Goal: Task Accomplishment & Management: Manage account settings

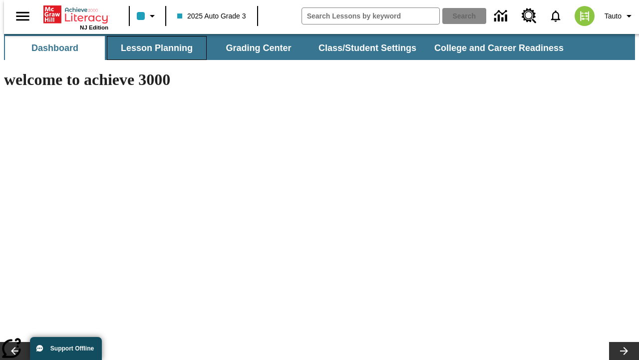
click at [153, 48] on button "Lesson Planning" at bounding box center [157, 48] width 100 height 24
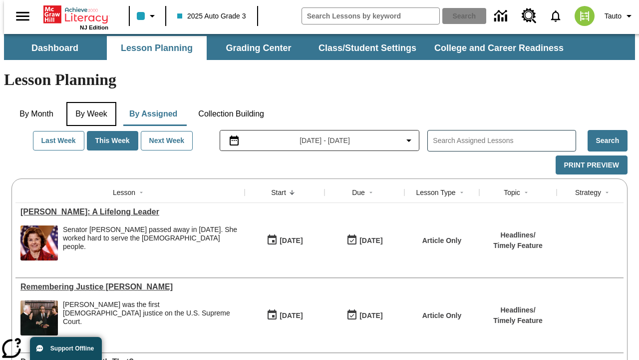
click at [89, 102] on button "By Week" at bounding box center [91, 114] width 50 height 24
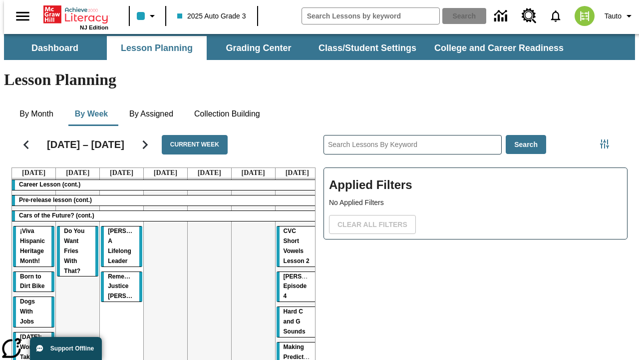
drag, startPoint x: 114, startPoint y: 193, endPoint x: 293, endPoint y: 250, distance: 187.7
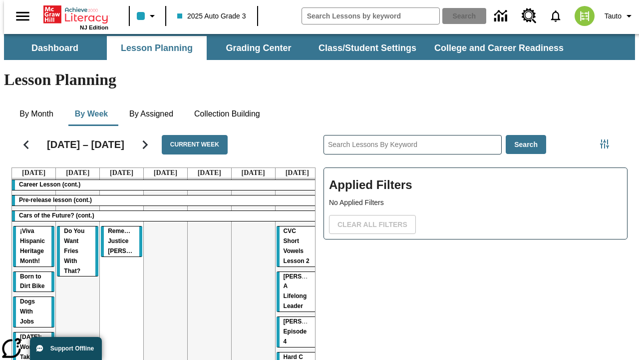
click at [290, 273] on span "[PERSON_NAME]: A Lifelong Leader" at bounding box center [310, 291] width 52 height 37
click at [615, 16] on span "Tauto" at bounding box center [613, 16] width 17 height 10
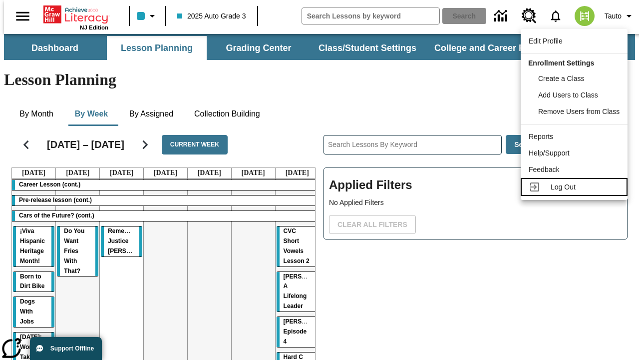
click at [576, 187] on span "Log Out" at bounding box center [563, 187] width 25 height 8
